Goal: Find specific page/section

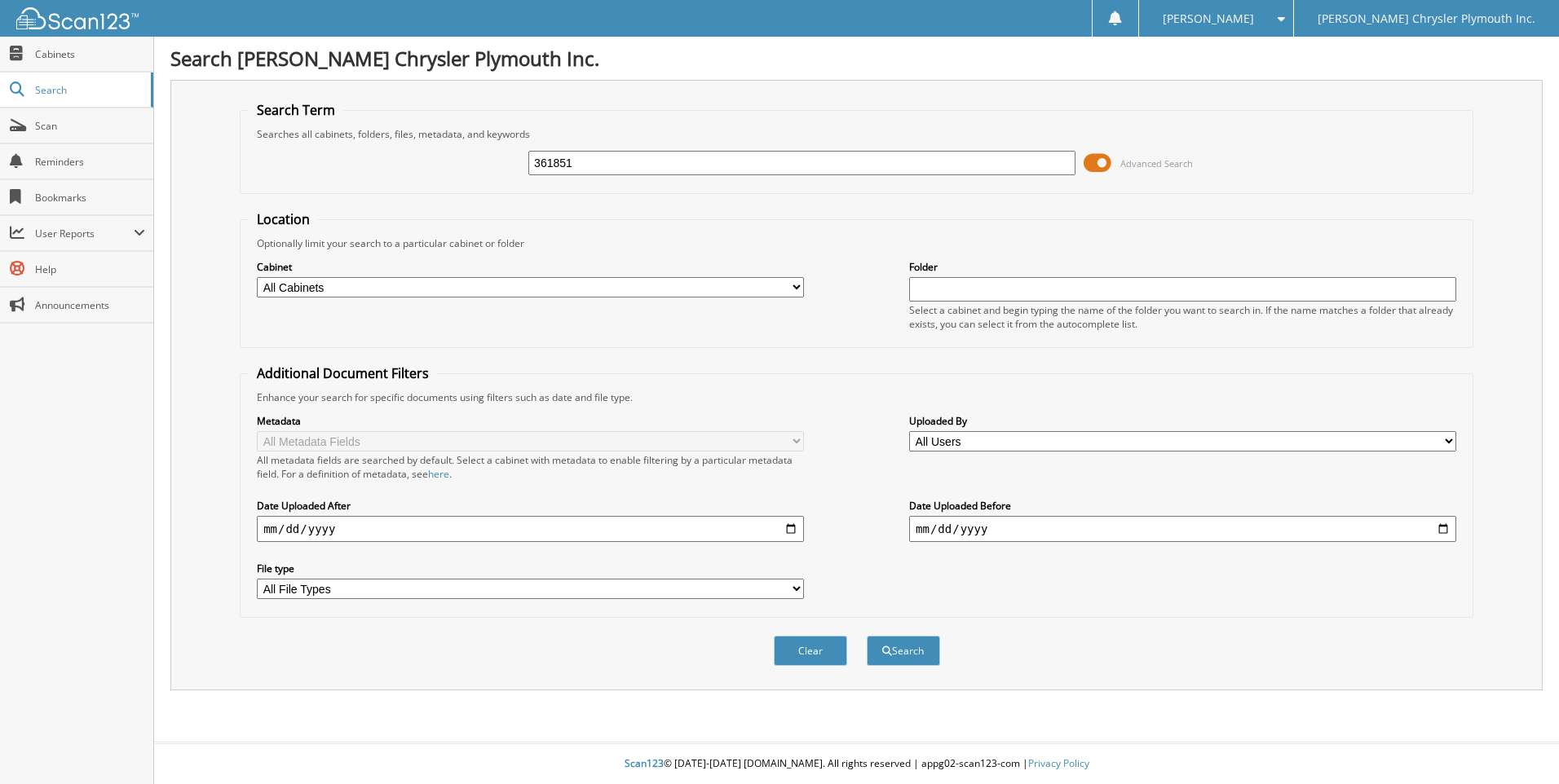
type input "361851"
click at [867, 635] on button "Search" at bounding box center [904, 650] width 73 height 30
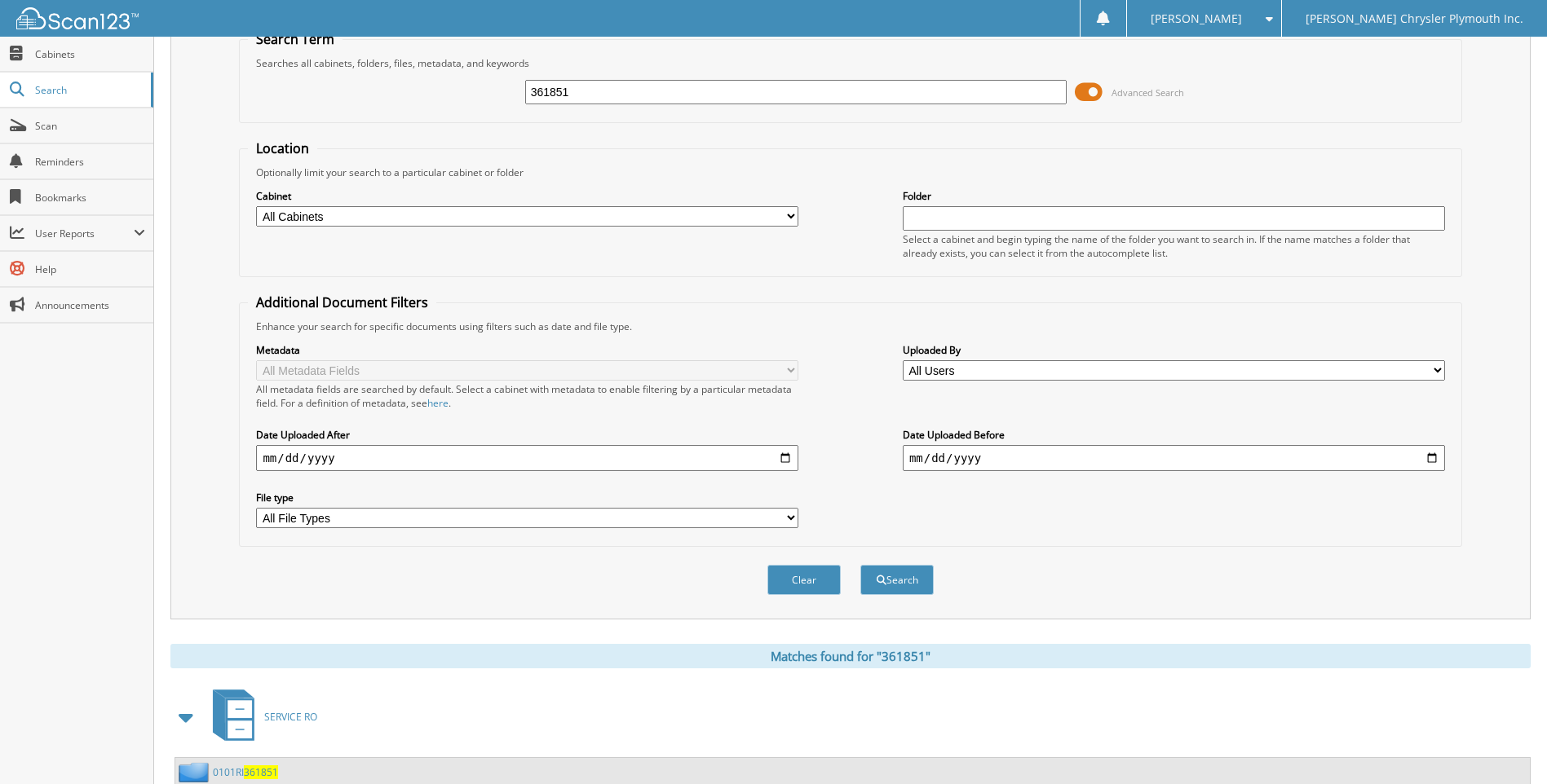
scroll to position [326, 0]
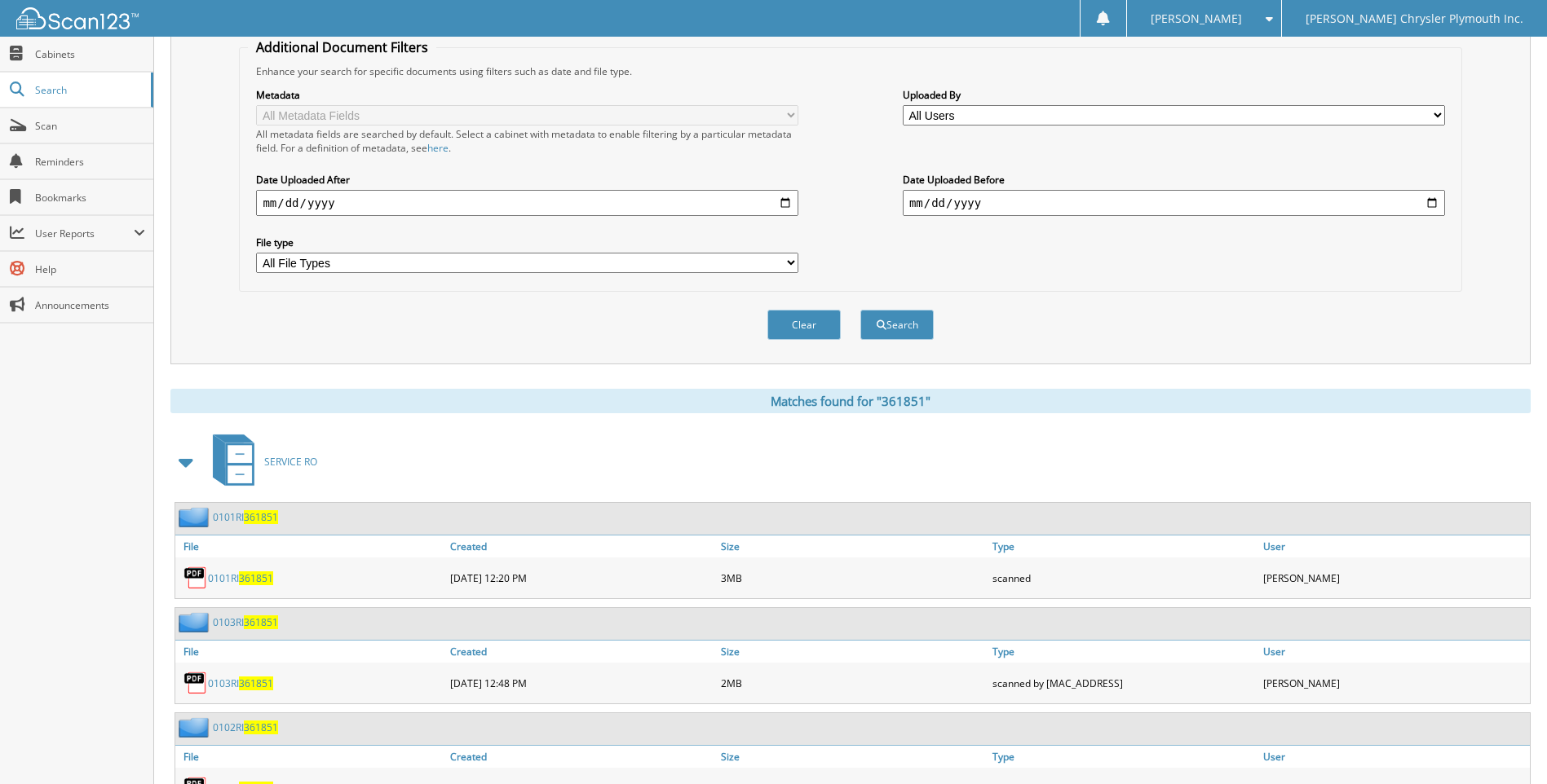
click at [239, 517] on link "0101RI 361851" at bounding box center [245, 517] width 65 height 14
